Goal: Navigation & Orientation: Find specific page/section

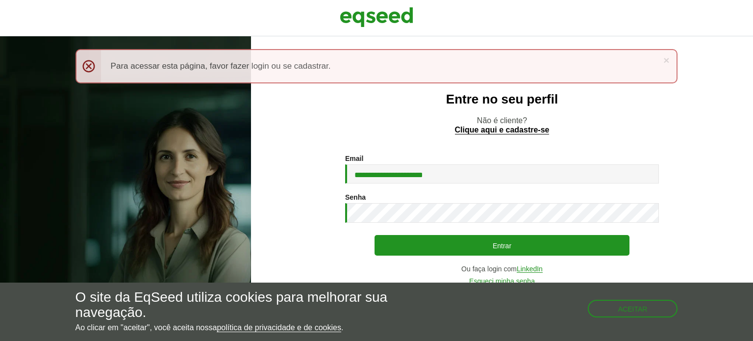
type input "**********"
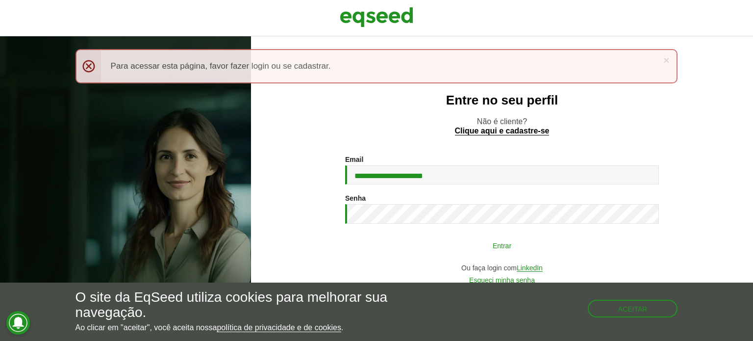
click at [436, 244] on button "Entrar" at bounding box center [501, 245] width 255 height 19
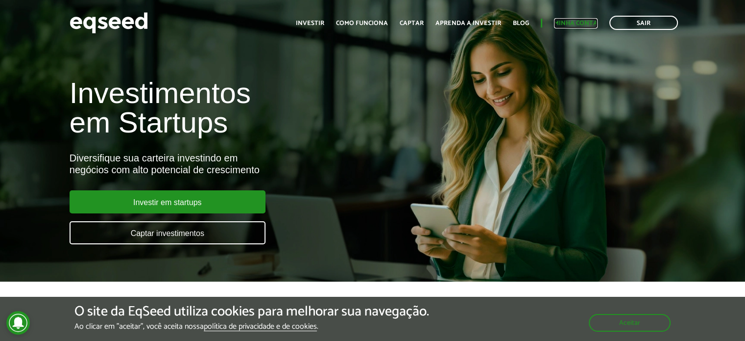
click at [578, 22] on link "Minha conta" at bounding box center [576, 23] width 44 height 6
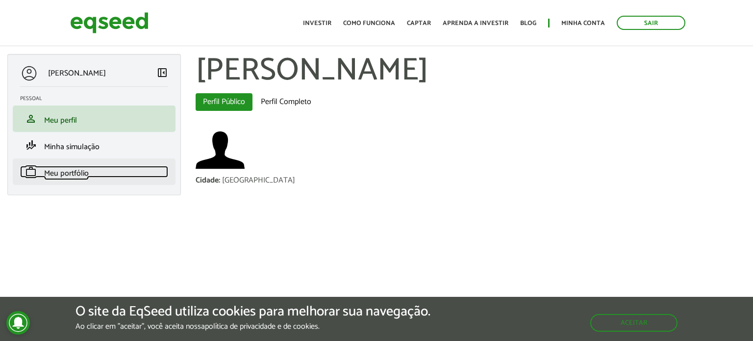
click at [74, 172] on span "Meu portfólio" at bounding box center [66, 173] width 45 height 13
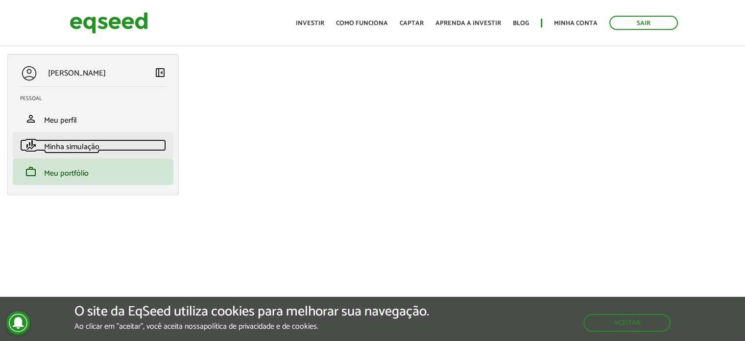
click at [67, 150] on span "Minha simulação" at bounding box center [71, 146] width 55 height 13
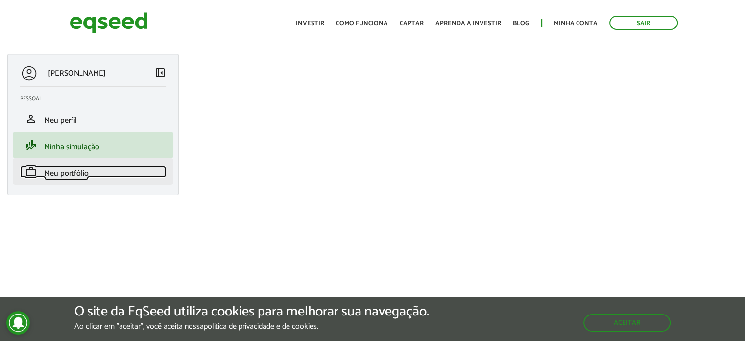
click at [79, 169] on span "Meu portfólio" at bounding box center [66, 173] width 45 height 13
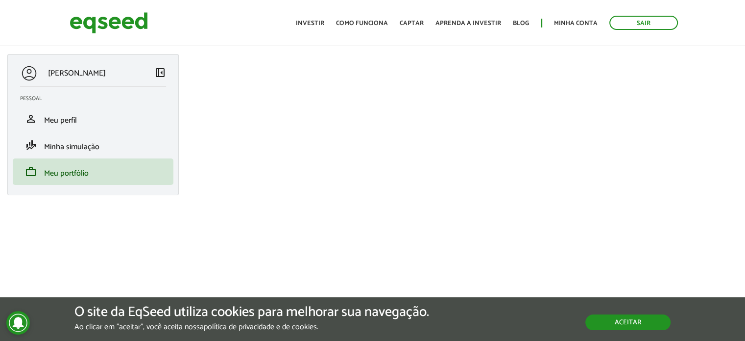
click at [619, 324] on button "Aceitar" at bounding box center [628, 322] width 85 height 16
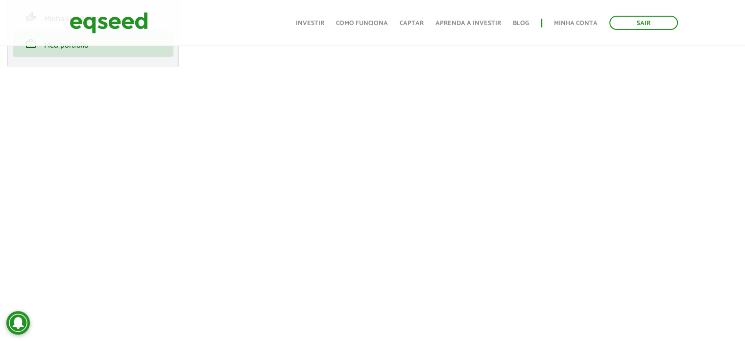
scroll to position [147, 0]
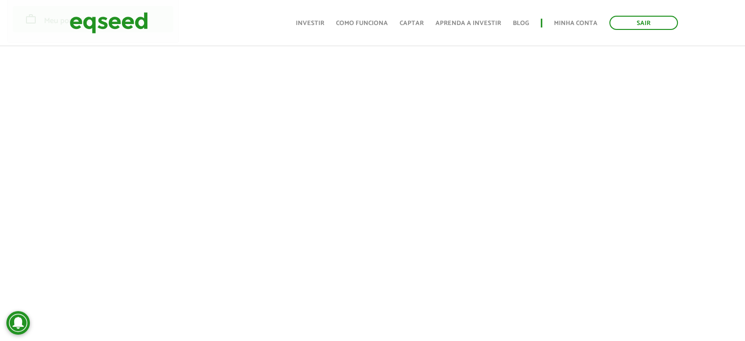
scroll to position [196, 0]
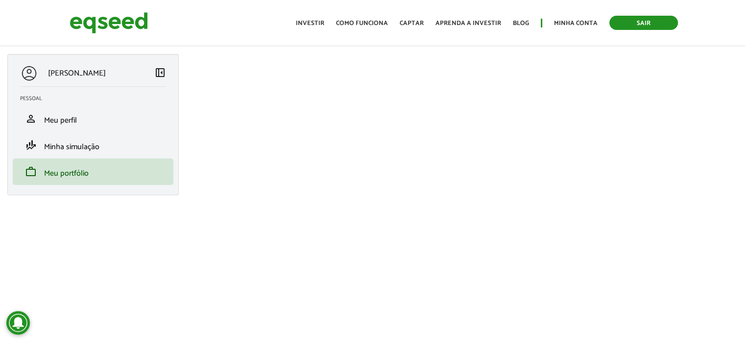
click at [629, 25] on link "Sair" at bounding box center [644, 23] width 69 height 14
